Goal: Find specific page/section: Find specific page/section

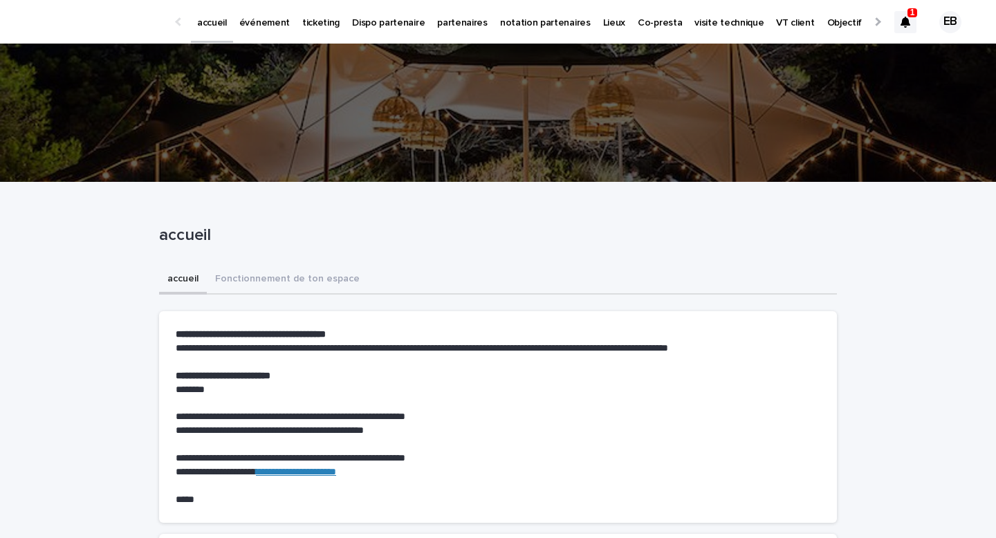
click at [899, 20] on div at bounding box center [905, 22] width 22 height 22
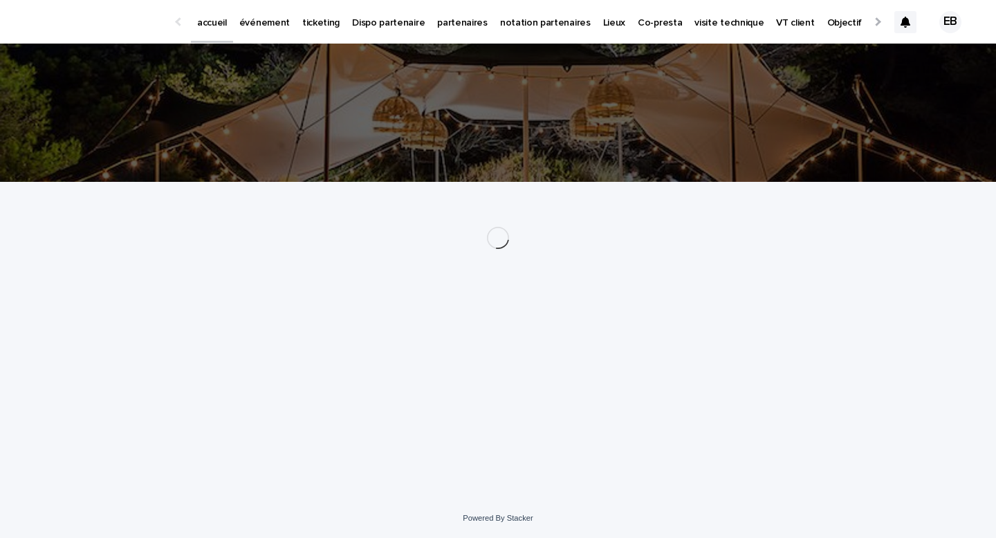
click at [264, 24] on p "événement" at bounding box center [264, 14] width 50 height 29
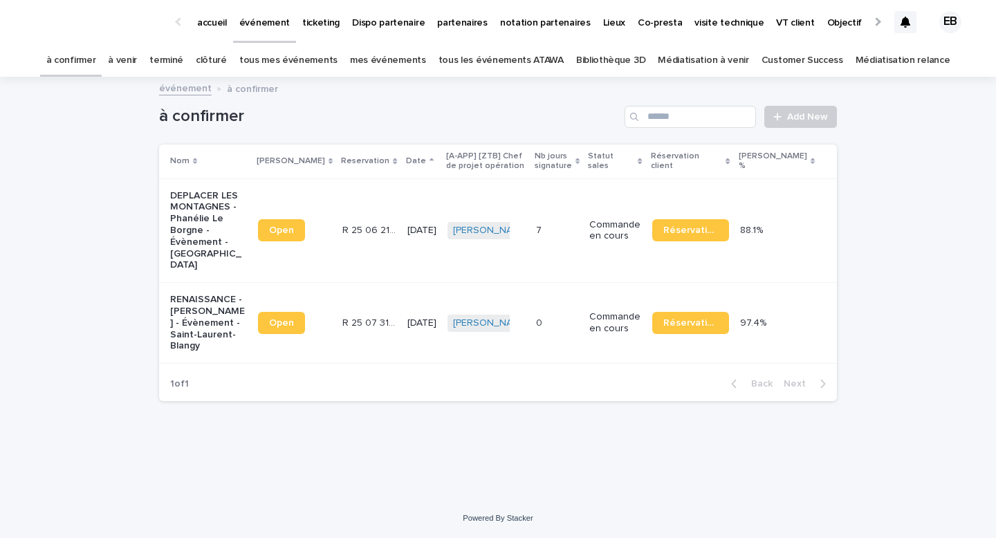
click at [546, 64] on link "tous les événements ATAWA" at bounding box center [500, 60] width 125 height 32
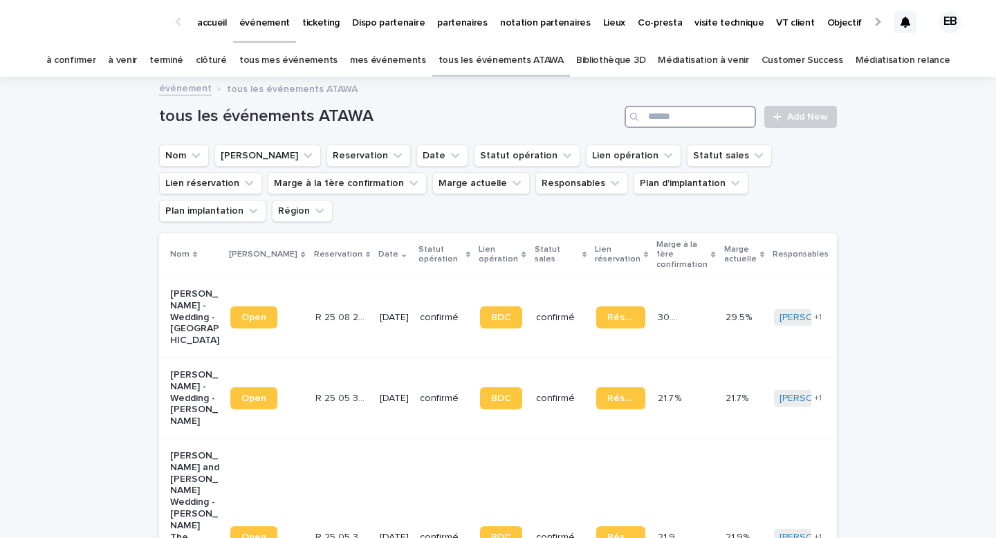
click at [666, 118] on input "Search" at bounding box center [689, 117] width 131 height 22
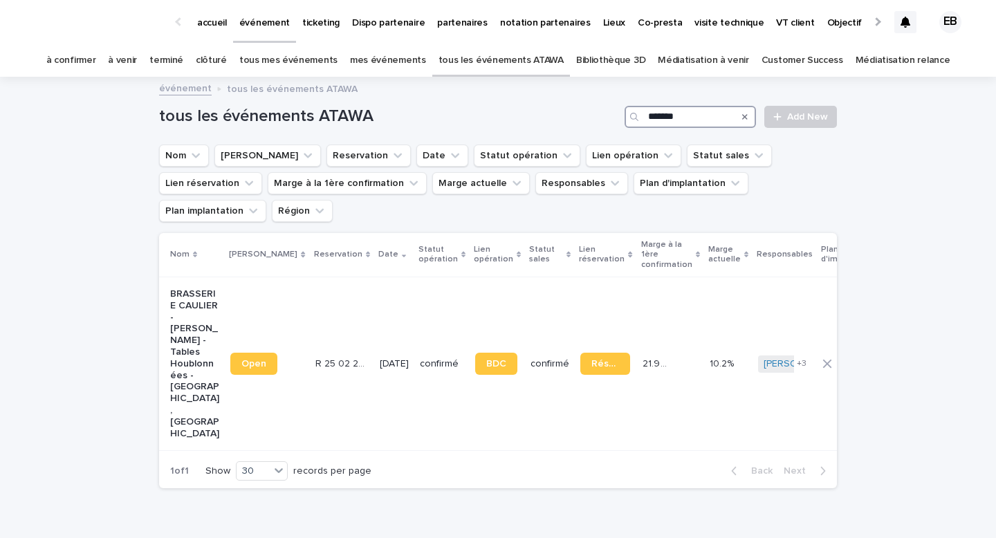
type input "*******"
click at [374, 277] on td "[DATE]" at bounding box center [394, 364] width 40 height 174
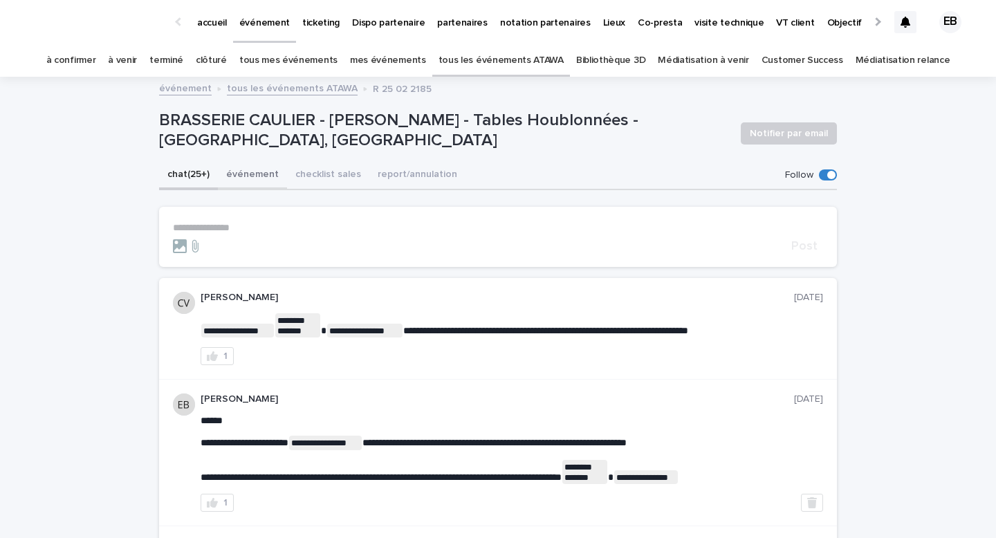
click at [262, 181] on button "événement" at bounding box center [252, 175] width 69 height 29
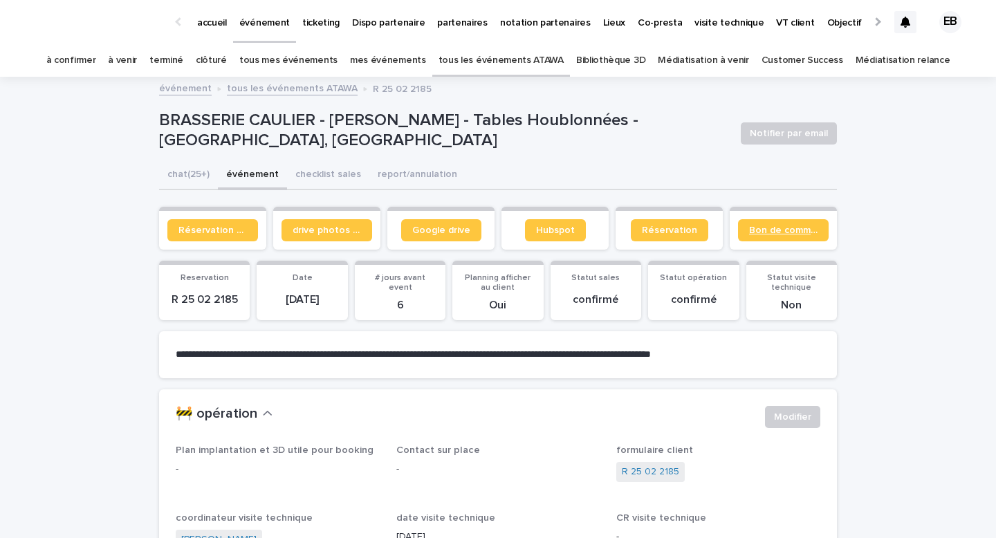
click at [760, 221] on link "Bon de commande" at bounding box center [783, 230] width 91 height 22
click at [429, 216] on section "Google drive" at bounding box center [440, 228] width 107 height 43
click at [429, 221] on link "Google drive" at bounding box center [441, 230] width 80 height 22
